Goal: Navigation & Orientation: Find specific page/section

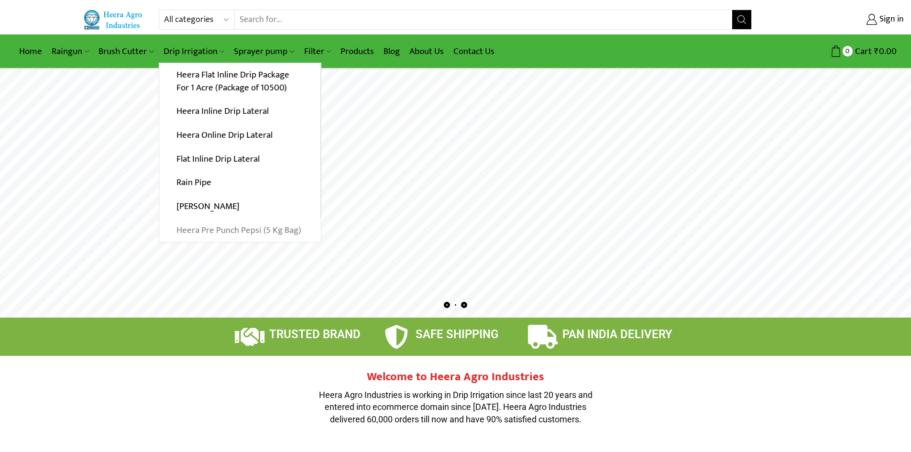
click at [249, 228] on link "Heera Pre Punch Pepsi (5 Kg Bag)" at bounding box center [240, 230] width 162 height 24
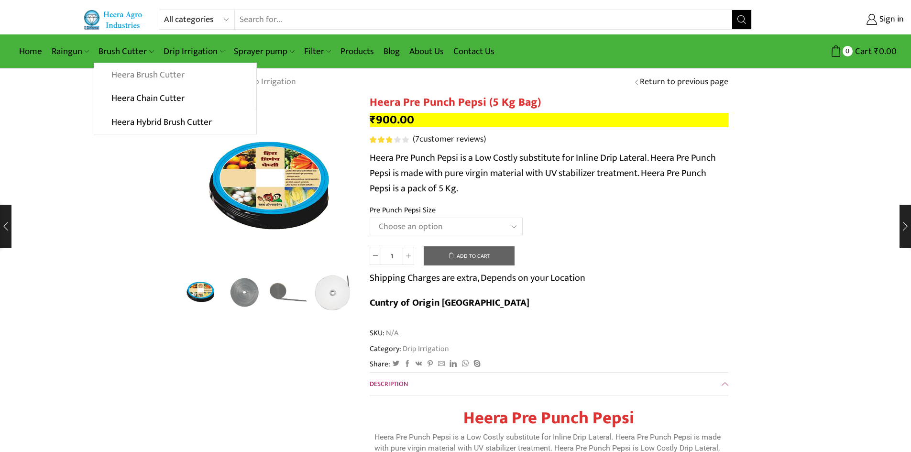
click at [151, 73] on link "Heera Brush Cutter" at bounding box center [174, 75] width 161 height 24
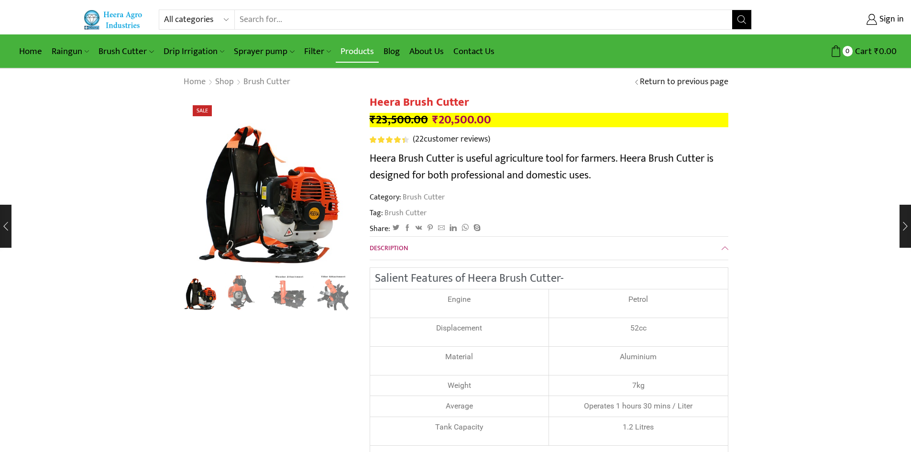
click at [355, 50] on link "Products" at bounding box center [357, 51] width 43 height 22
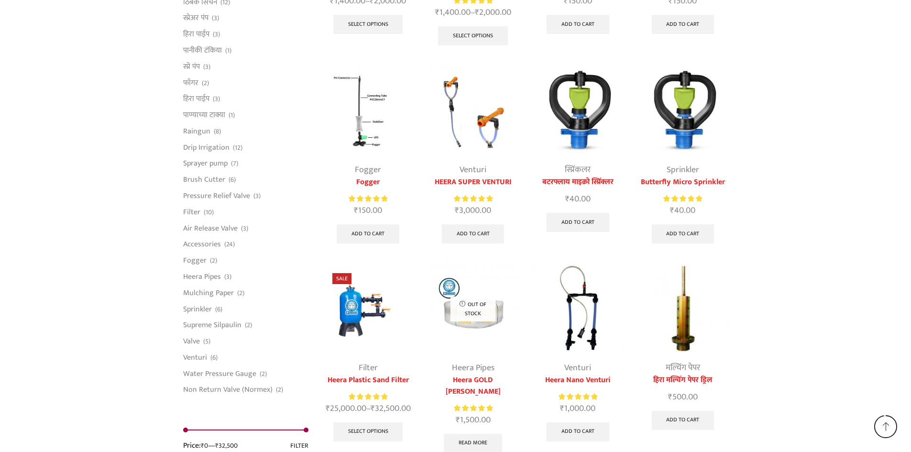
scroll to position [2371, 0]
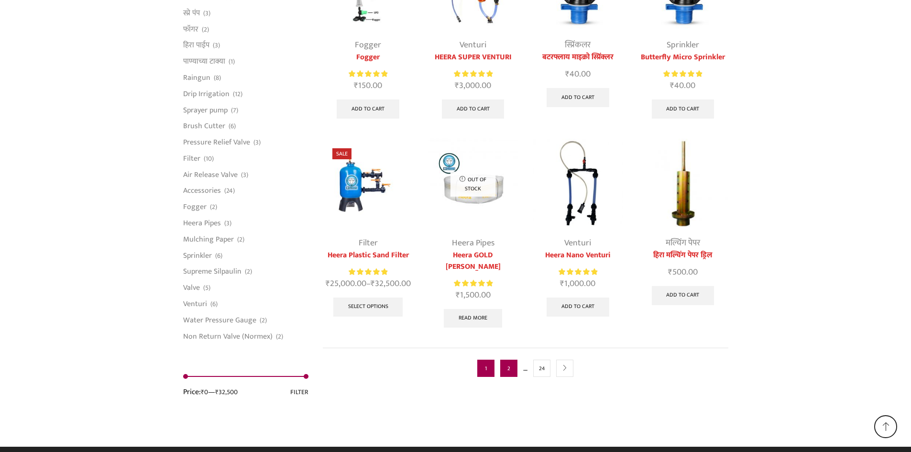
click at [504, 359] on link "2" at bounding box center [508, 367] width 17 height 17
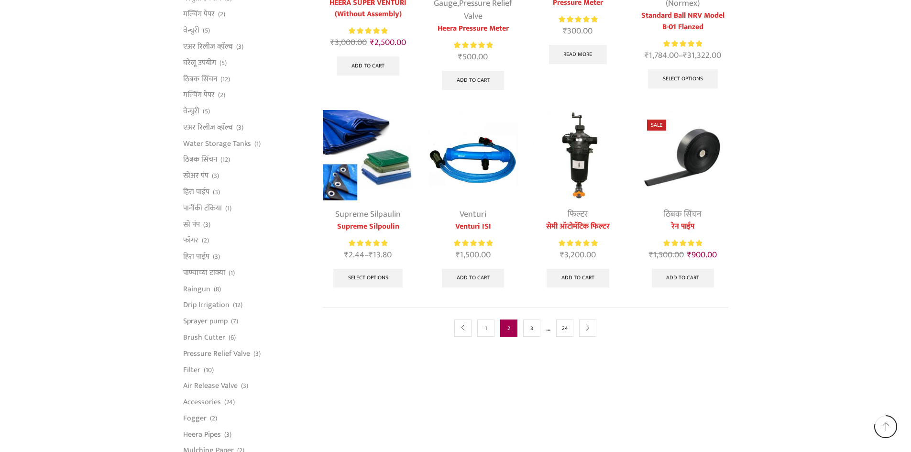
scroll to position [526, 0]
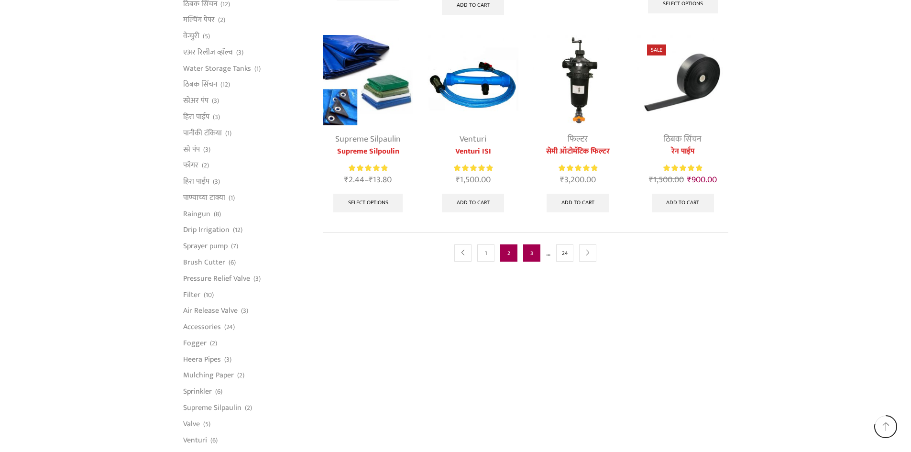
click at [532, 255] on link "3" at bounding box center [531, 252] width 17 height 17
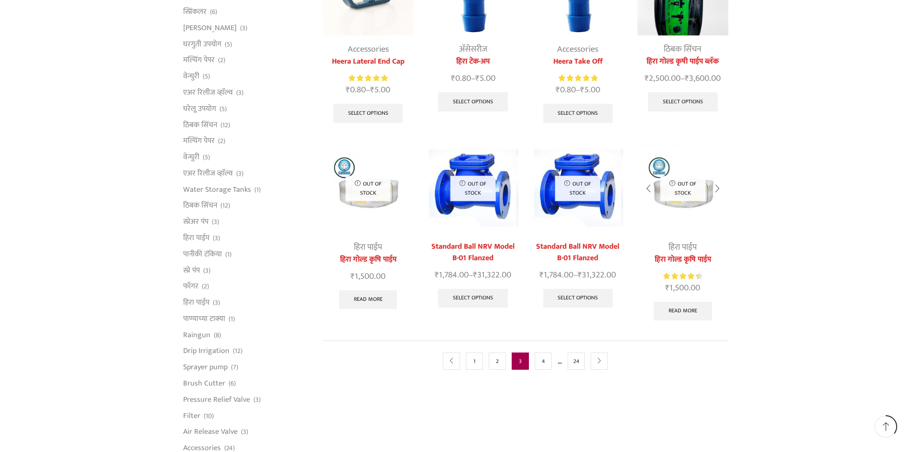
scroll to position [478, 0]
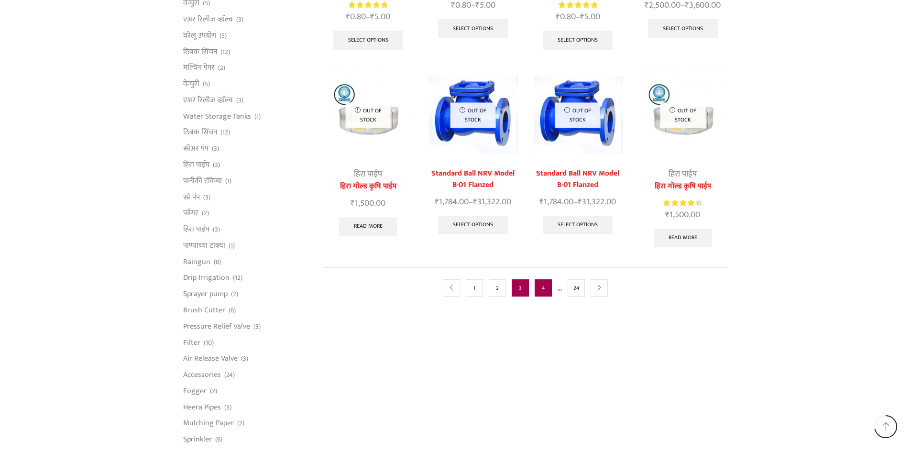
click at [541, 279] on link "4" at bounding box center [542, 287] width 17 height 17
